Goal: Information Seeking & Learning: Learn about a topic

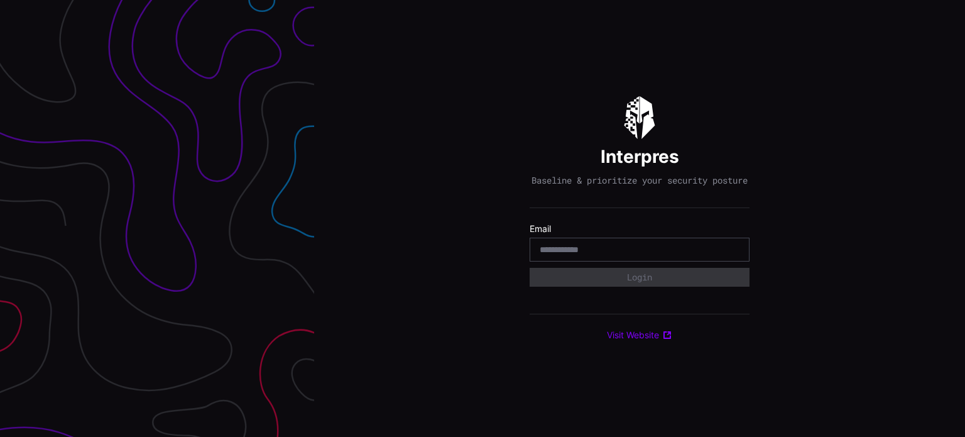
click at [646, 255] on input "email" at bounding box center [640, 249] width 200 height 11
type input "**********"
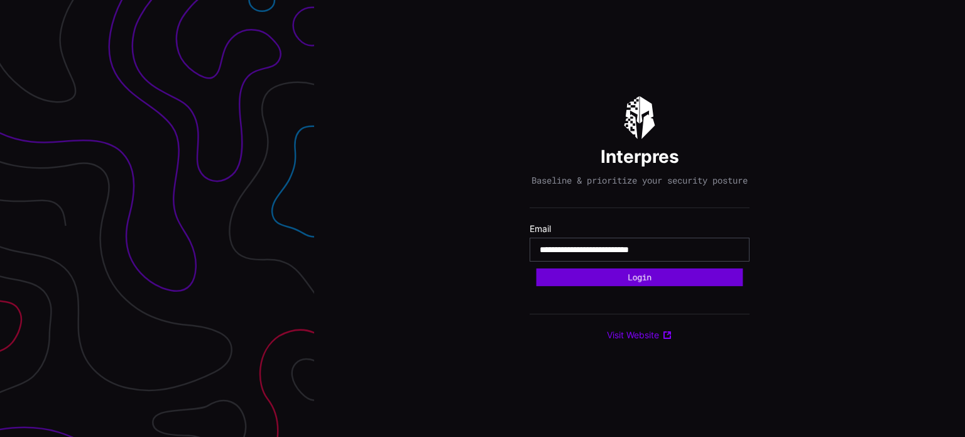
click at [641, 280] on button "Login" at bounding box center [639, 277] width 207 height 18
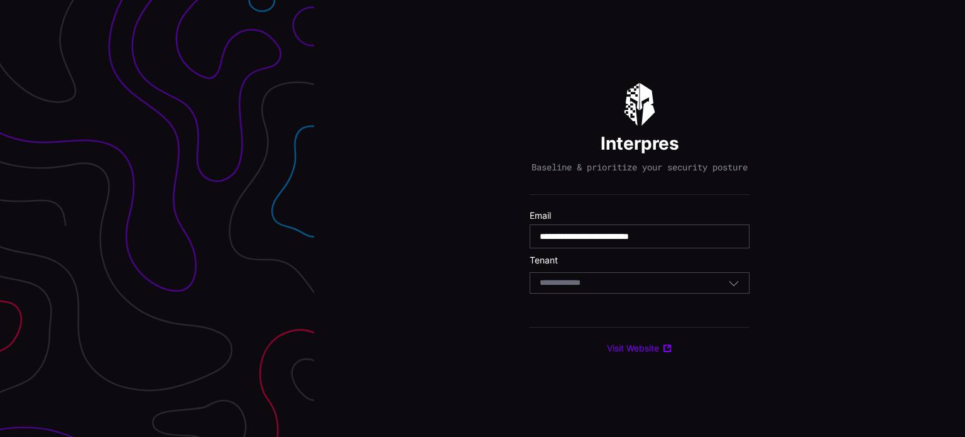
click at [631, 286] on div "Select Tenant" at bounding box center [634, 282] width 188 height 11
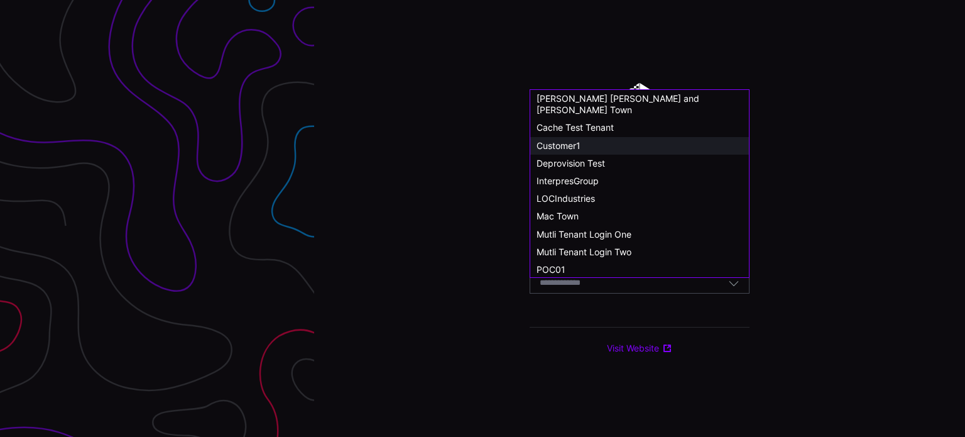
click at [583, 140] on div "Customer1" at bounding box center [639, 145] width 206 height 11
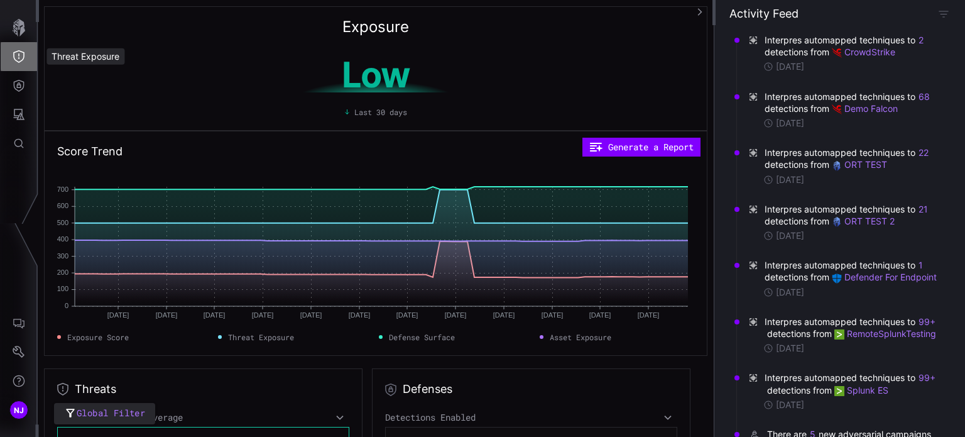
click at [23, 57] on icon "Threat Exposure" at bounding box center [19, 56] width 13 height 13
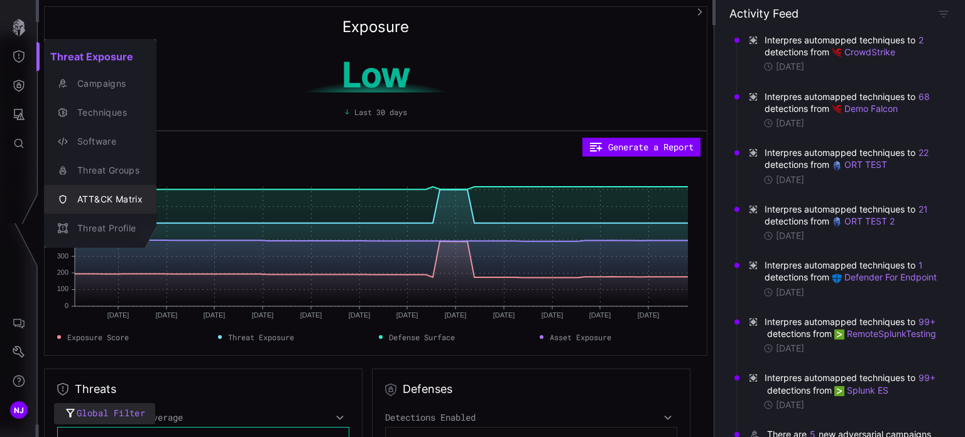
click at [108, 197] on div "ATT&CK Matrix" at bounding box center [107, 200] width 72 height 16
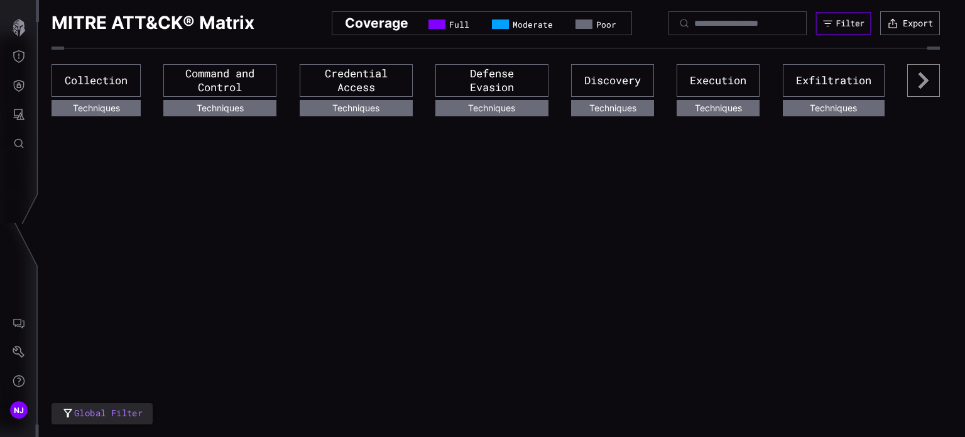
click at [847, 30] on button "Filter" at bounding box center [843, 23] width 55 height 23
click at [597, 188] on div "Global Filter MITRE ATT&CK® Matrix Coverage Full Moderate Poor Filter Export Co…" at bounding box center [502, 218] width 926 height 437
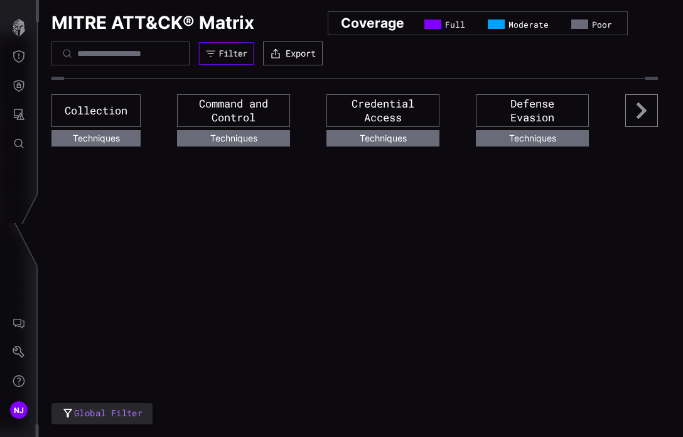
click at [248, 58] on div "Filter" at bounding box center [233, 53] width 28 height 11
